Goal: Information Seeking & Learning: Learn about a topic

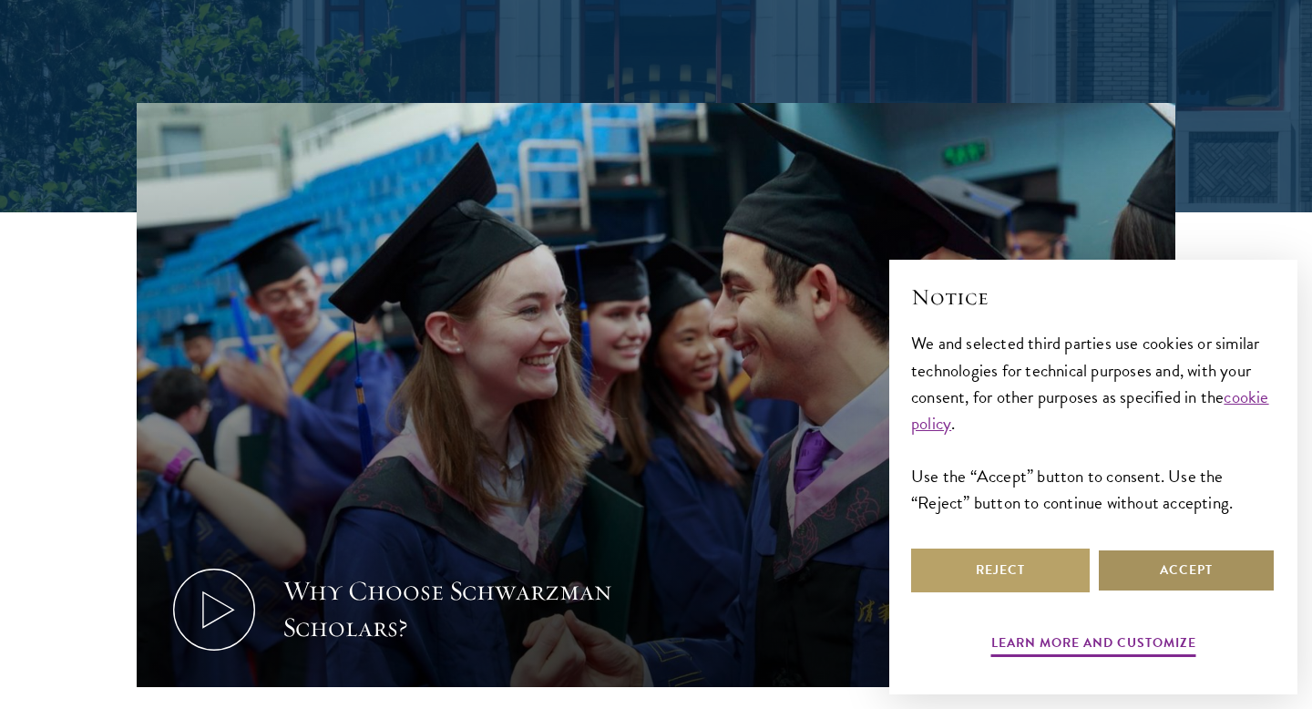
click at [1184, 570] on button "Accept" at bounding box center [1186, 571] width 179 height 44
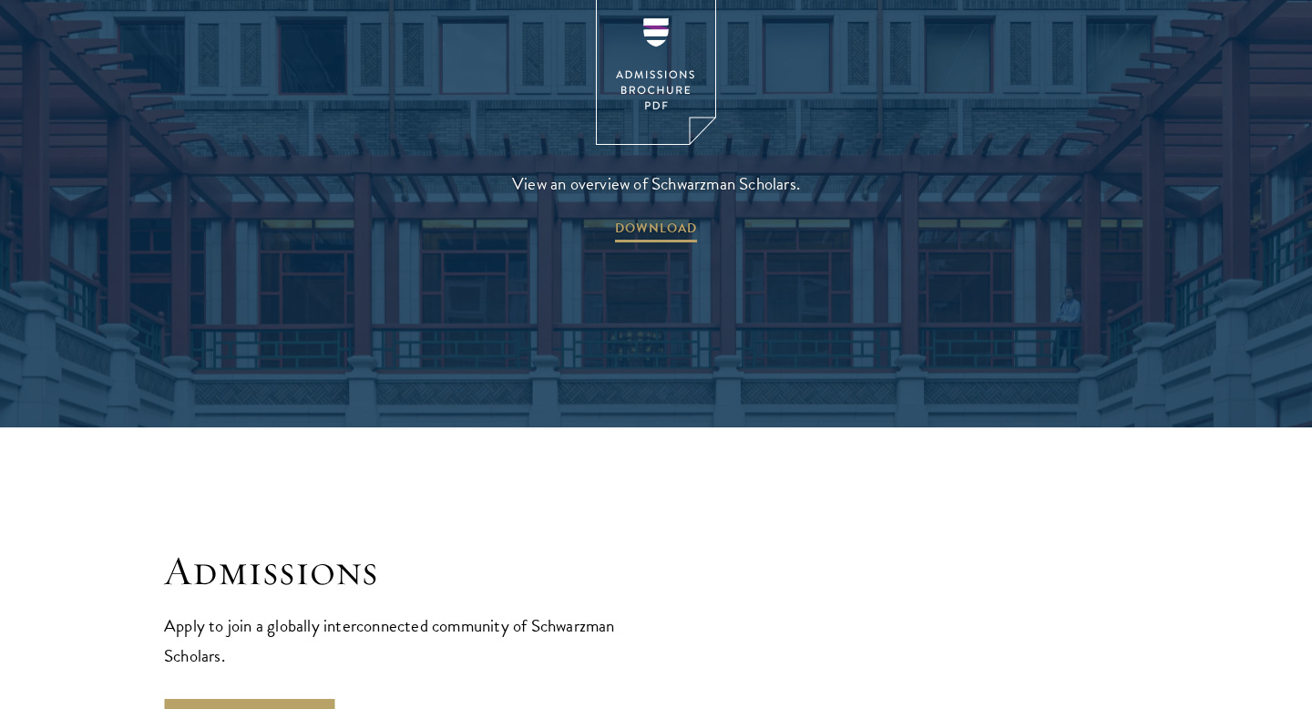
scroll to position [2874, 0]
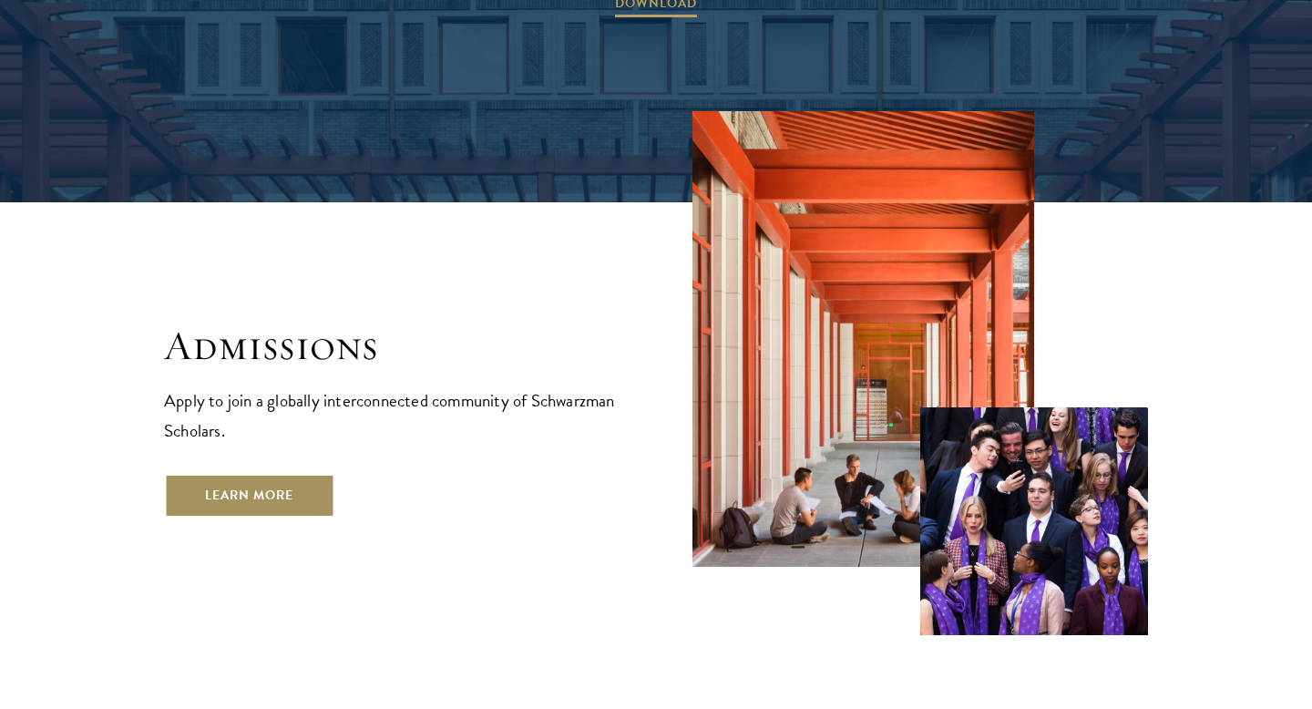
click at [291, 474] on link "Learn More" at bounding box center [249, 496] width 170 height 44
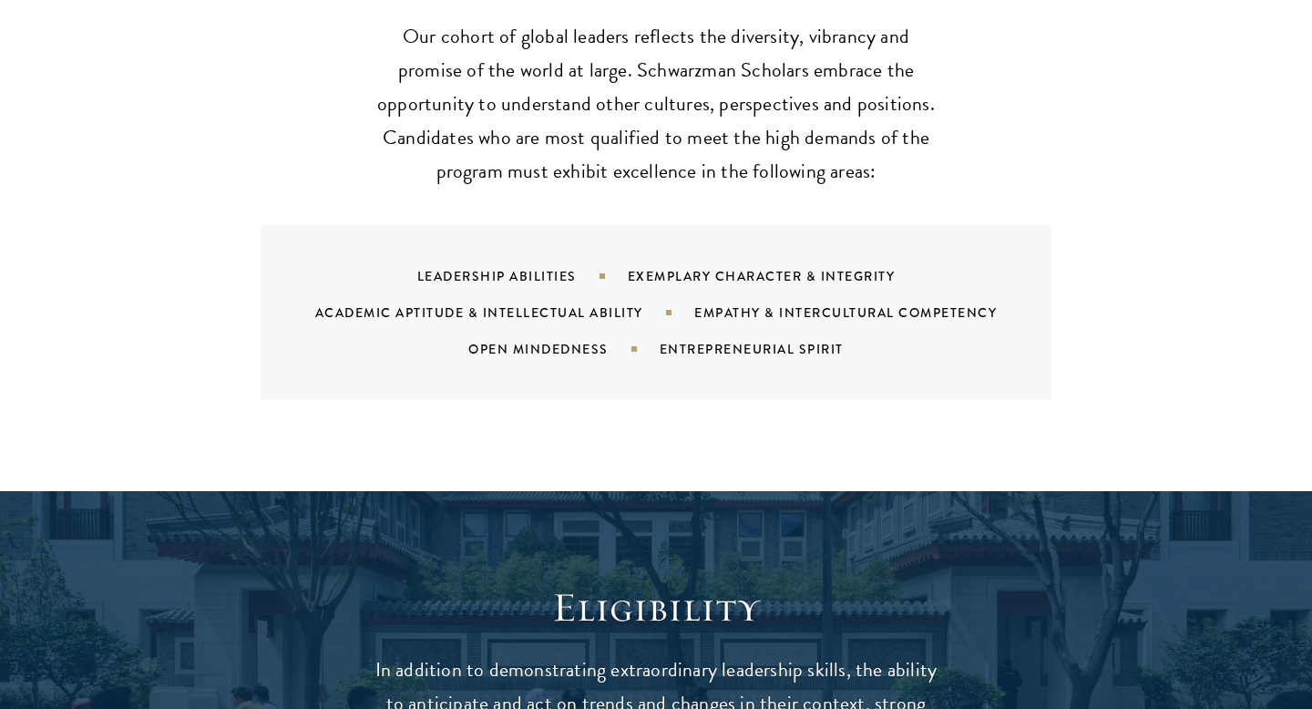
scroll to position [2267, 0]
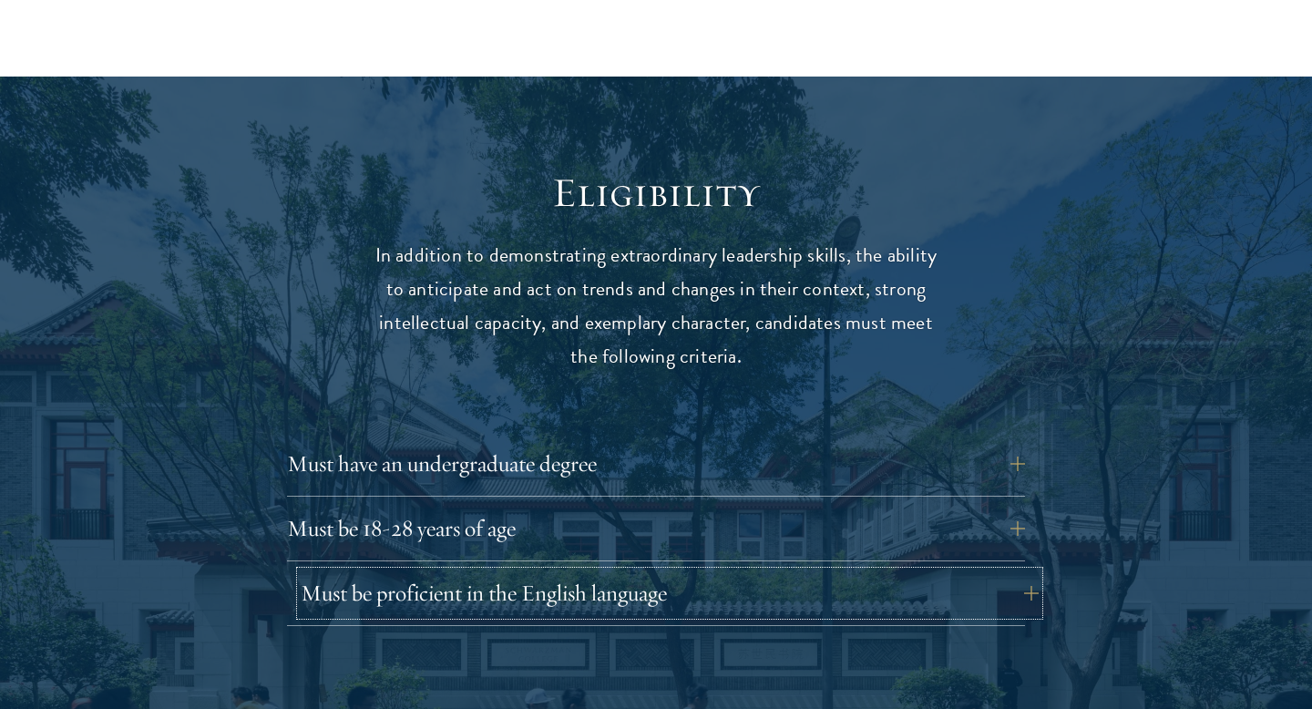
click at [500, 574] on button "Must be proficient in the English language" at bounding box center [670, 593] width 738 height 44
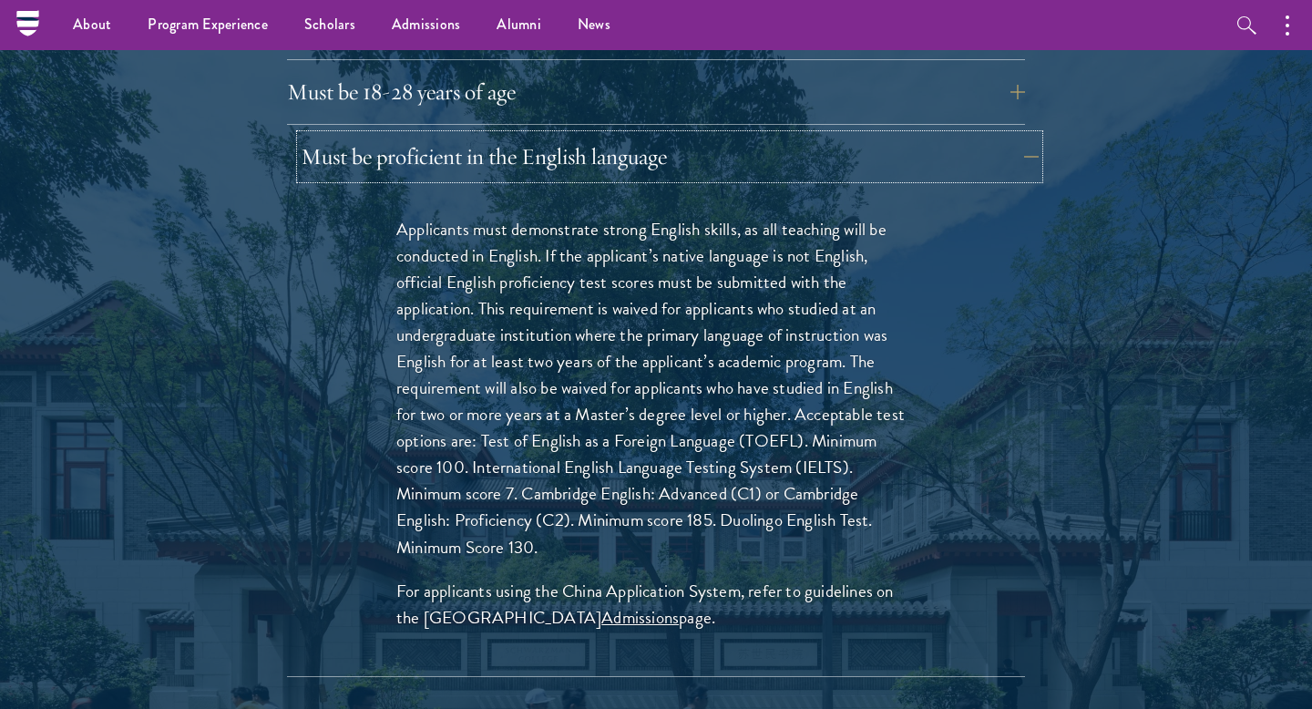
scroll to position [2691, 0]
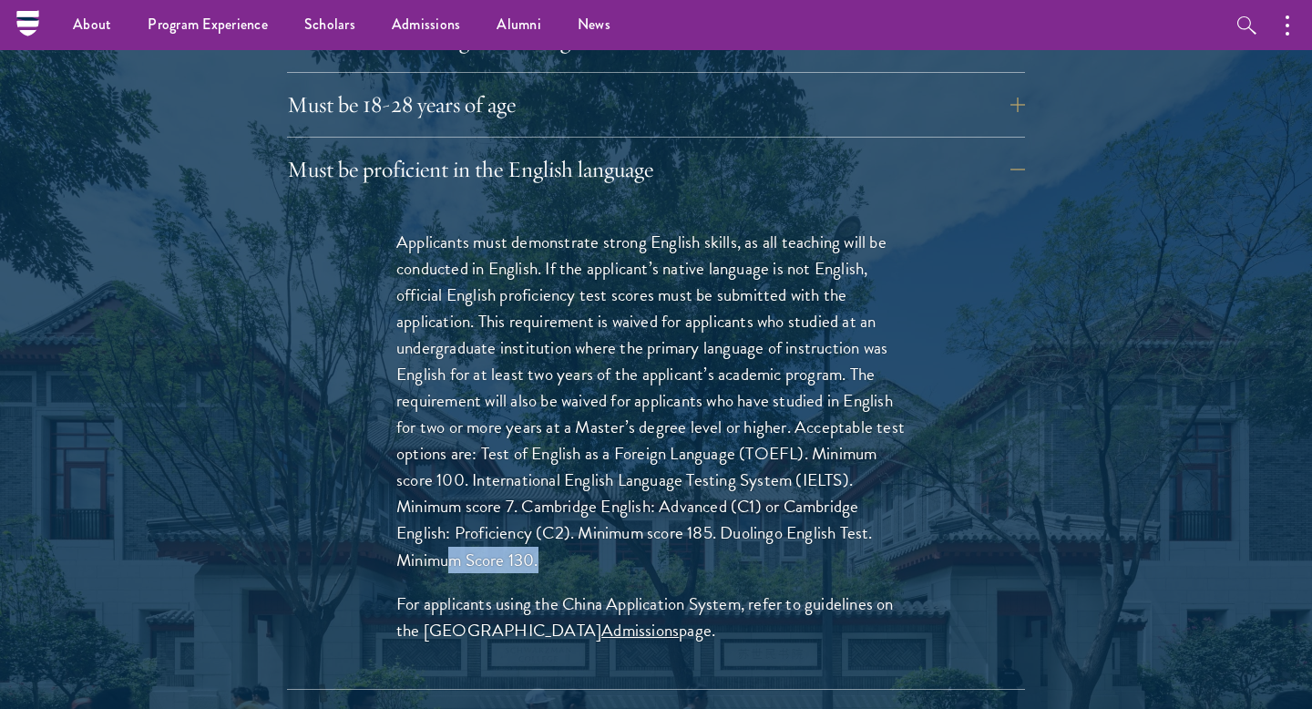
drag, startPoint x: 554, startPoint y: 527, endPoint x: 468, endPoint y: 526, distance: 86.6
click at [450, 526] on p "Applicants must demonstrate strong English skills, as all teaching will be cond…" at bounding box center [656, 401] width 520 height 345
click at [471, 526] on p "Applicants must demonstrate strong English skills, as all teaching will be cond…" at bounding box center [656, 401] width 520 height 345
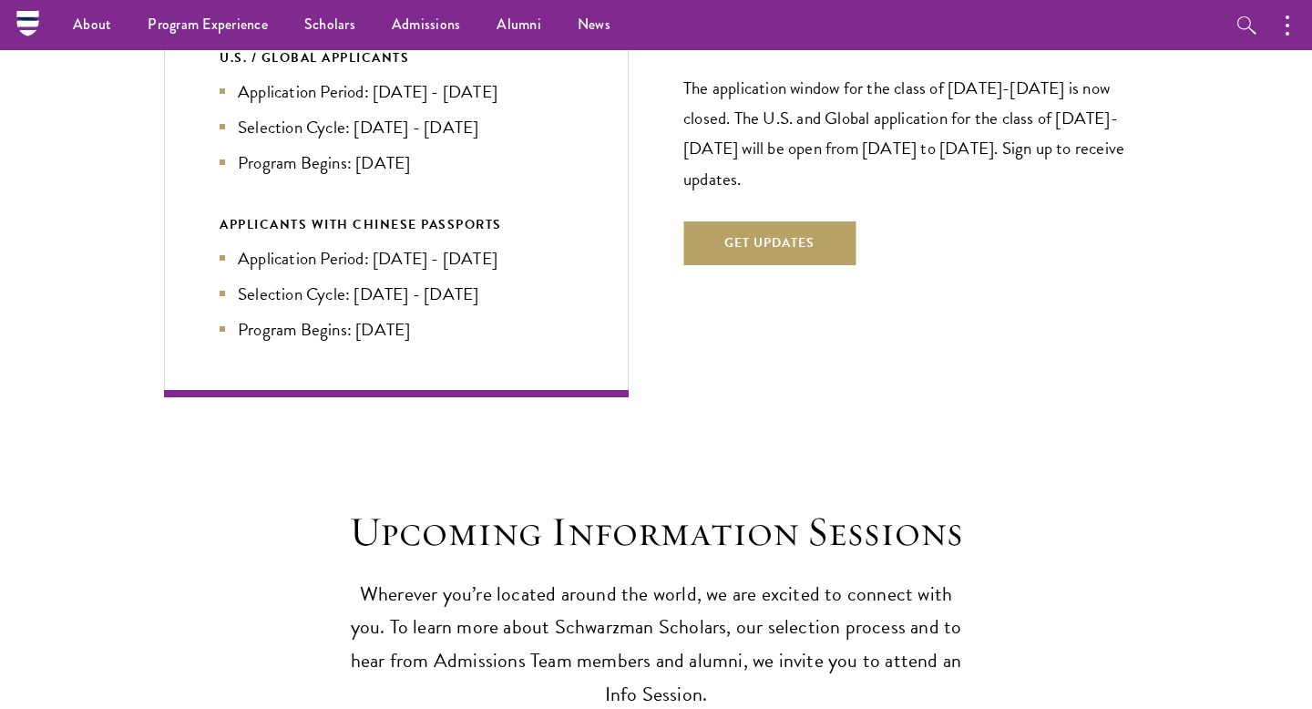
scroll to position [4850, 0]
